Goal: Information Seeking & Learning: Check status

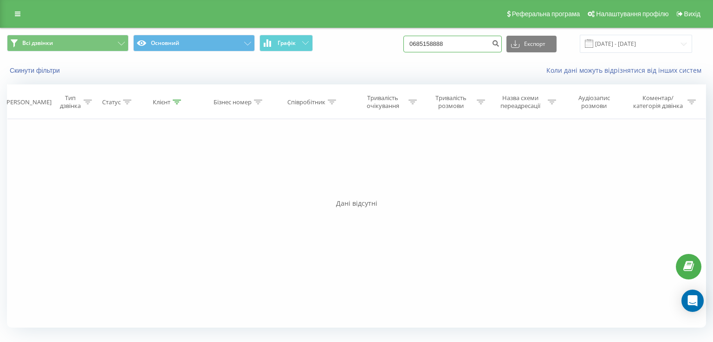
click at [460, 43] on input "0685158888" at bounding box center [452, 44] width 98 height 17
paste input "37108402"
type input "0637108402"
click at [499, 42] on icon "submit" at bounding box center [495, 42] width 8 height 6
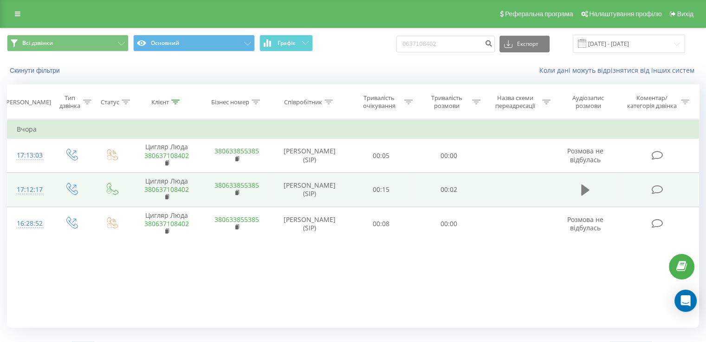
click at [582, 194] on icon at bounding box center [585, 190] width 8 height 11
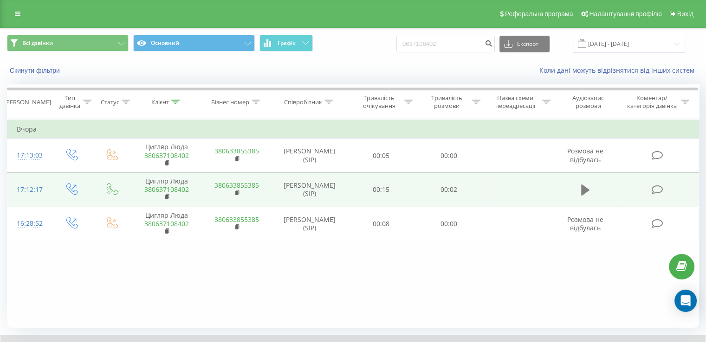
click at [582, 193] on icon at bounding box center [585, 190] width 8 height 11
click at [467, 38] on input "0637108402" at bounding box center [445, 44] width 98 height 17
click at [492, 43] on icon "submit" at bounding box center [488, 42] width 8 height 6
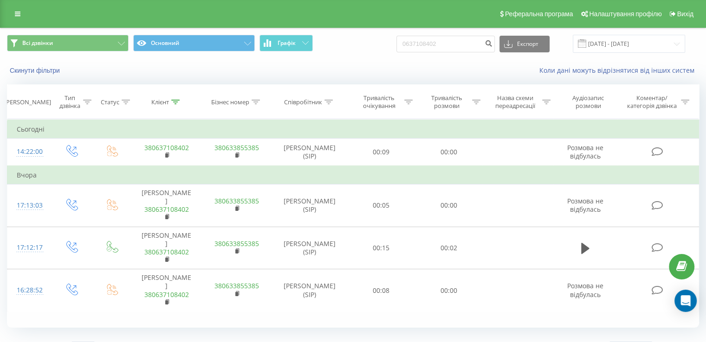
click at [473, 32] on div "Всі дзвінки Основний Графік 0637108402 Експорт .csv .xls .xlsx [DATE] - [DATE]" at bounding box center [352, 43] width 705 height 31
click at [472, 36] on input "0637108402" at bounding box center [445, 44] width 98 height 17
paste input "0677208462"
click at [470, 41] on input "06371084020677208462" at bounding box center [445, 44] width 98 height 17
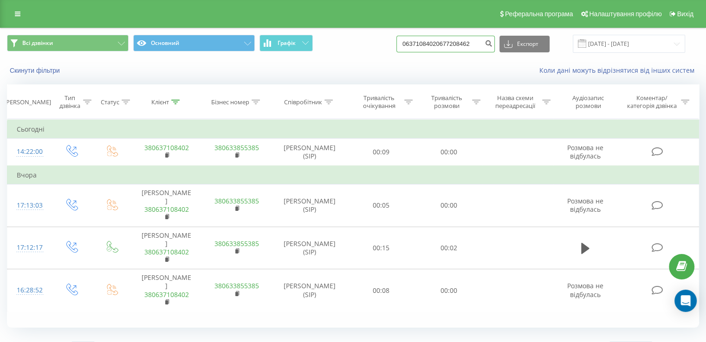
click at [470, 41] on input "06371084020677208462" at bounding box center [445, 44] width 98 height 17
paste input
type input "0677208462"
click at [495, 44] on button "submit" at bounding box center [488, 44] width 13 height 17
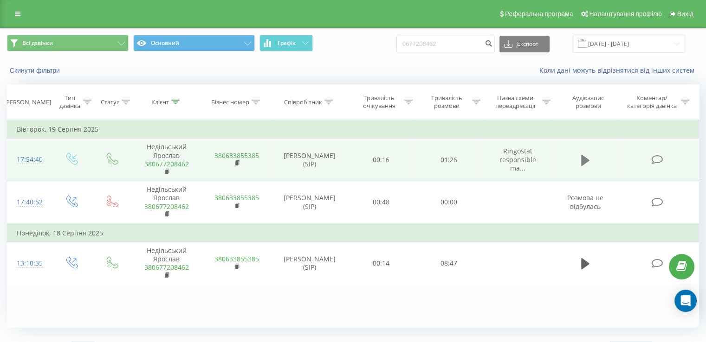
click at [581, 161] on icon at bounding box center [585, 160] width 8 height 11
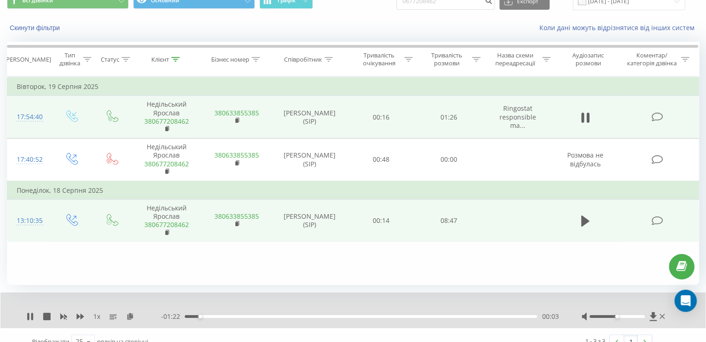
scroll to position [56, 0]
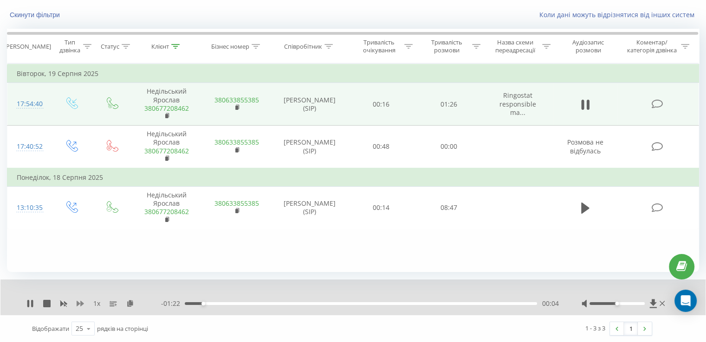
click at [81, 306] on icon at bounding box center [80, 303] width 7 height 7
click at [81, 305] on icon at bounding box center [80, 304] width 7 height 6
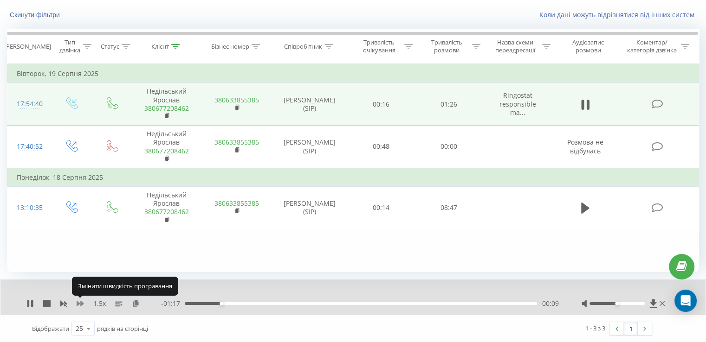
click at [80, 305] on icon at bounding box center [80, 304] width 7 height 6
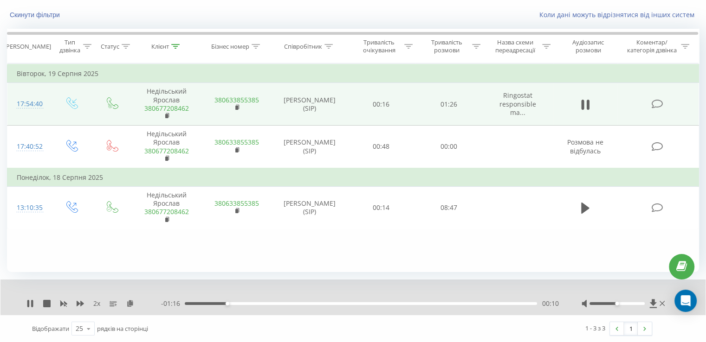
click at [248, 303] on div "00:10" at bounding box center [361, 304] width 352 height 3
drag, startPoint x: 285, startPoint y: 303, endPoint x: 296, endPoint y: 303, distance: 10.7
click at [286, 303] on div "00:16" at bounding box center [361, 304] width 352 height 3
drag, startPoint x: 325, startPoint y: 303, endPoint x: 336, endPoint y: 304, distance: 11.3
click at [326, 303] on div "00:34" at bounding box center [361, 304] width 352 height 3
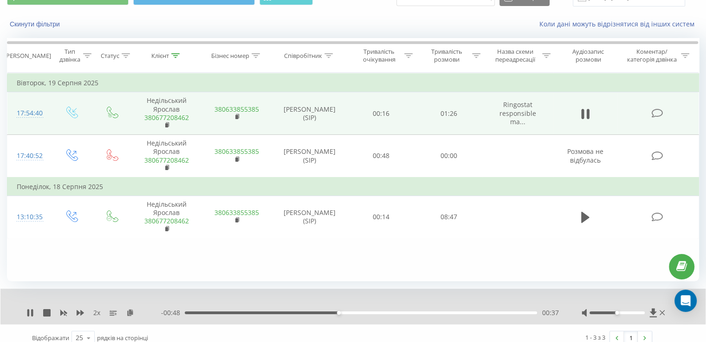
scroll to position [45, 0]
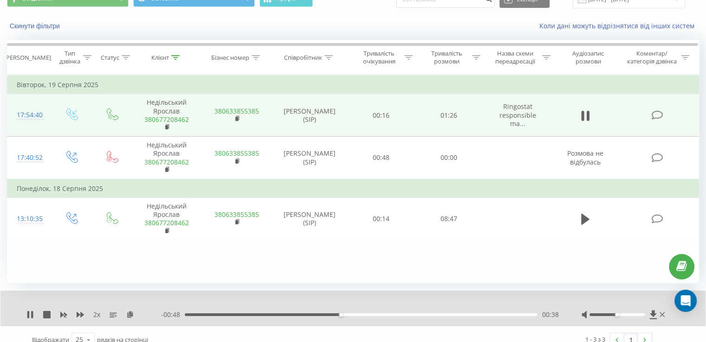
click at [369, 312] on div "- 00:48 00:38 00:38" at bounding box center [359, 314] width 397 height 9
click at [389, 315] on div "00:39" at bounding box center [361, 315] width 352 height 3
click at [443, 316] on div "00:52" at bounding box center [361, 315] width 352 height 3
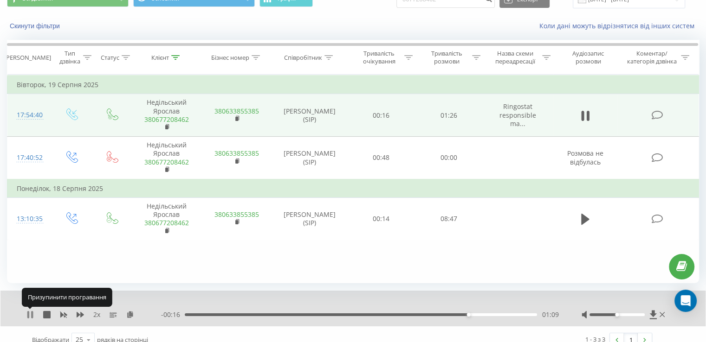
click at [30, 313] on icon at bounding box center [29, 314] width 7 height 7
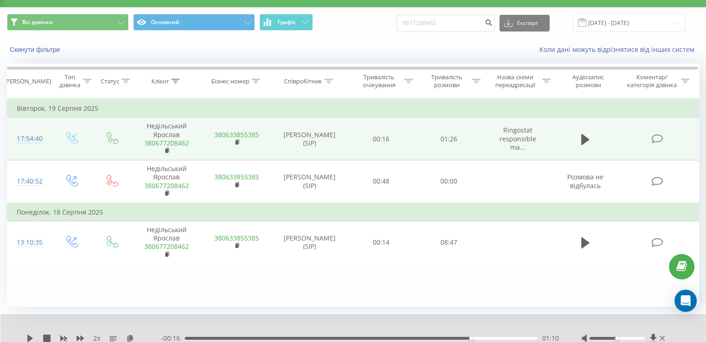
scroll to position [0, 0]
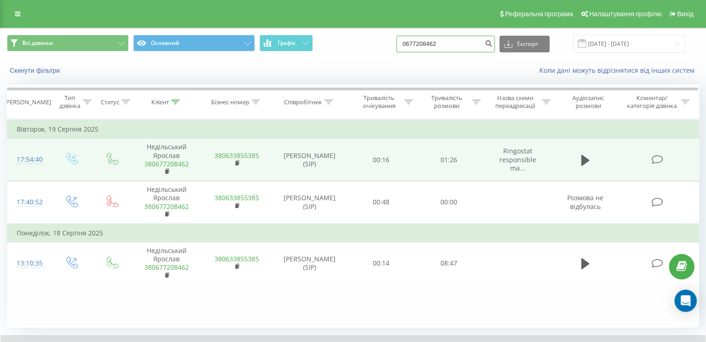
click at [435, 50] on input "0677208462" at bounding box center [445, 44] width 98 height 17
paste input "967116003"
type input "0967116003"
click at [491, 43] on button "submit" at bounding box center [488, 44] width 13 height 17
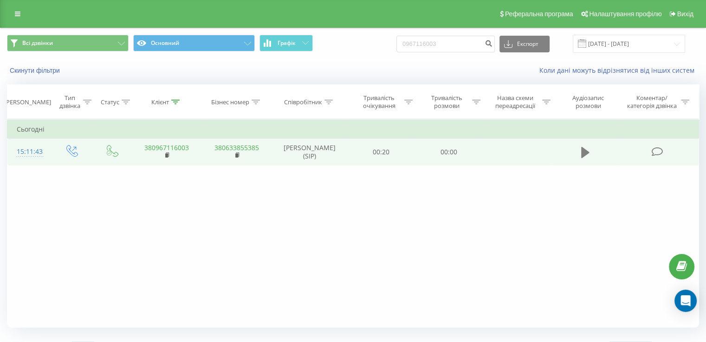
click at [585, 154] on icon at bounding box center [585, 152] width 8 height 11
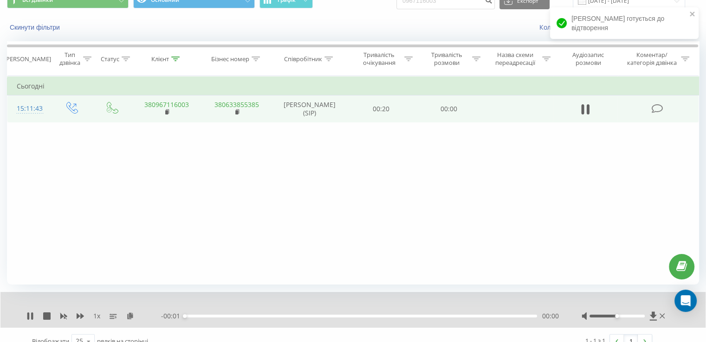
scroll to position [56, 0]
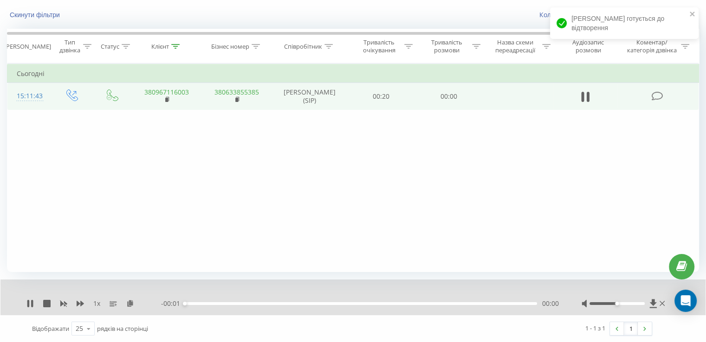
click at [204, 305] on div "- 00:01 00:00 00:00" at bounding box center [359, 303] width 397 height 9
click at [205, 303] on div "00:00" at bounding box center [361, 304] width 352 height 3
drag, startPoint x: 215, startPoint y: 303, endPoint x: 225, endPoint y: 304, distance: 9.3
click at [223, 303] on div "00:00" at bounding box center [361, 304] width 352 height 3
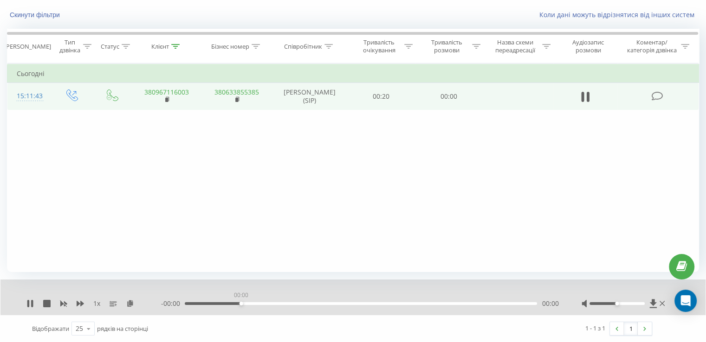
drag, startPoint x: 234, startPoint y: 304, endPoint x: 265, endPoint y: 304, distance: 30.6
click at [244, 304] on div "00:00" at bounding box center [361, 304] width 352 height 3
click at [280, 304] on div "00:00" at bounding box center [361, 304] width 352 height 3
